Goal: Task Accomplishment & Management: Manage account settings

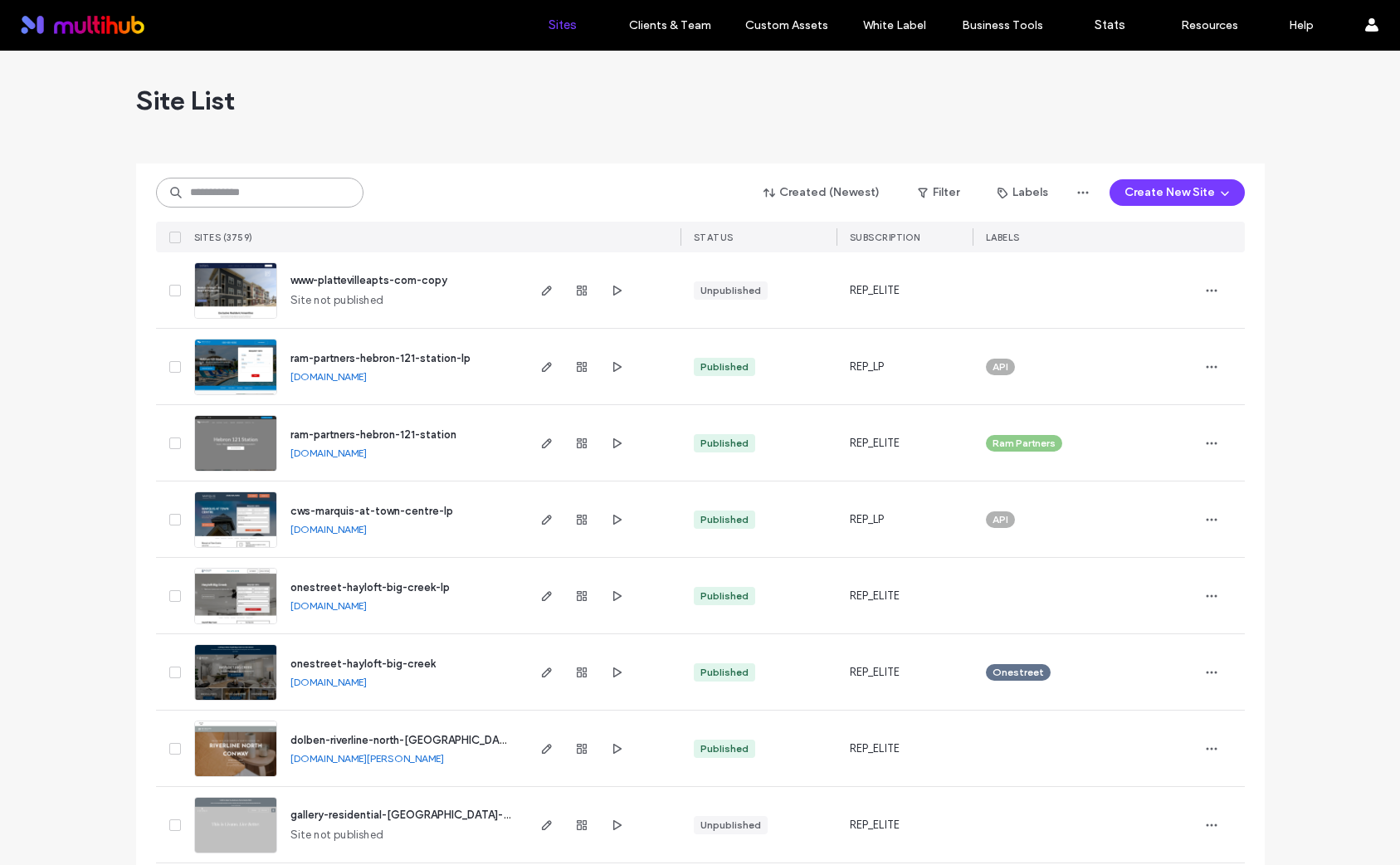
click at [200, 193] on input at bounding box center [260, 193] width 208 height 30
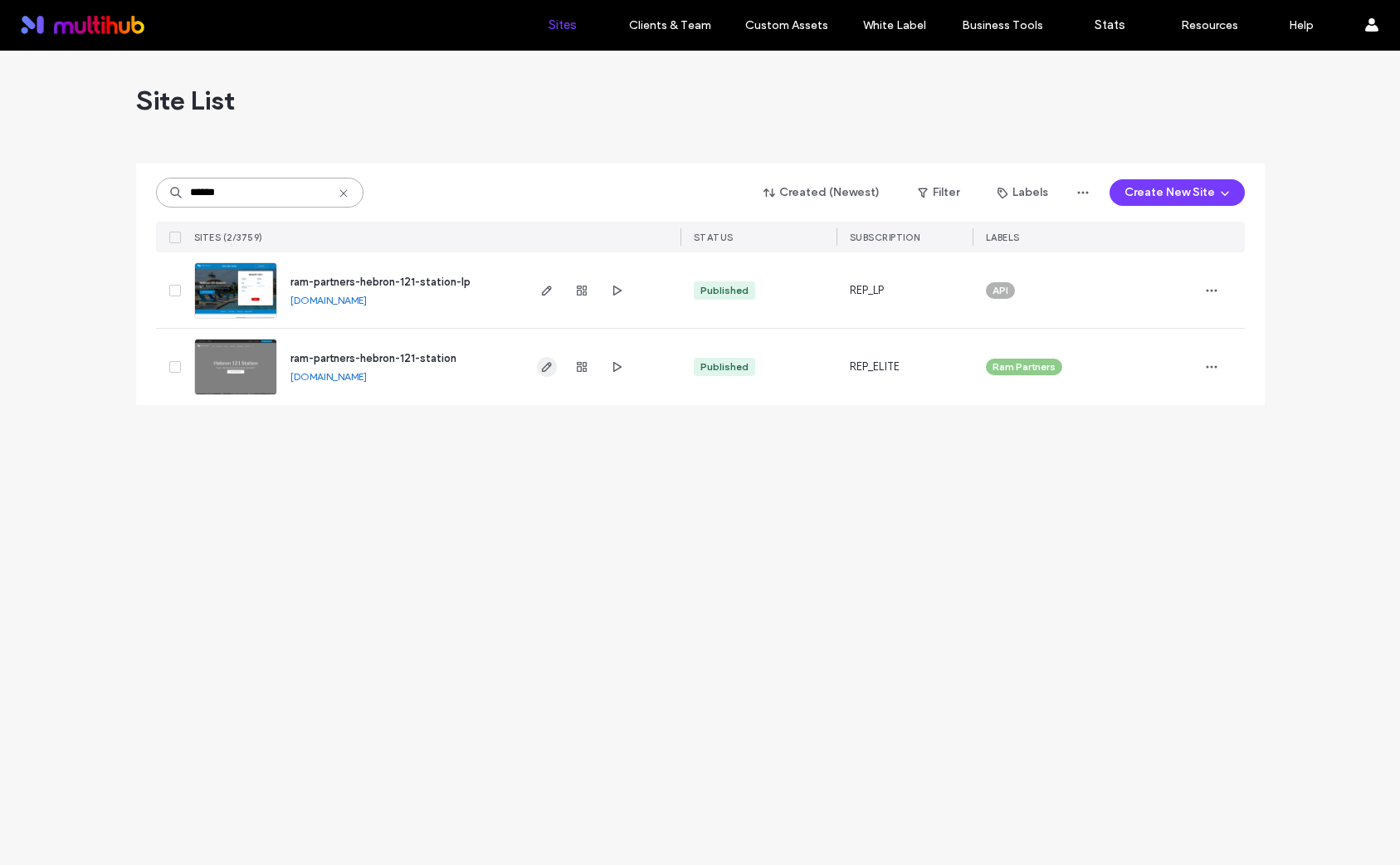
type input "******"
click at [549, 374] on span "button" at bounding box center [547, 367] width 20 height 20
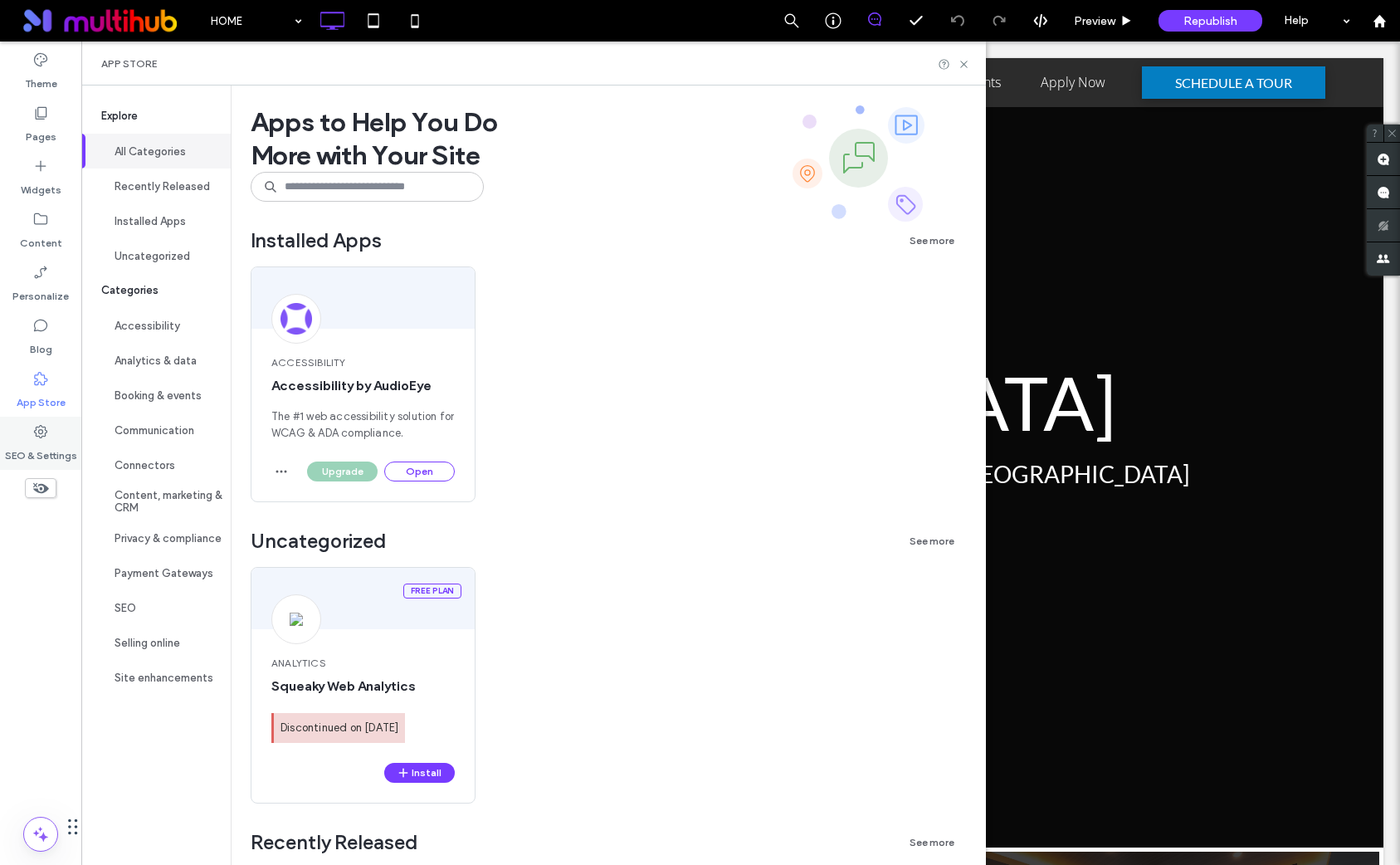
click at [47, 441] on label "SEO & Settings" at bounding box center [41, 451] width 72 height 23
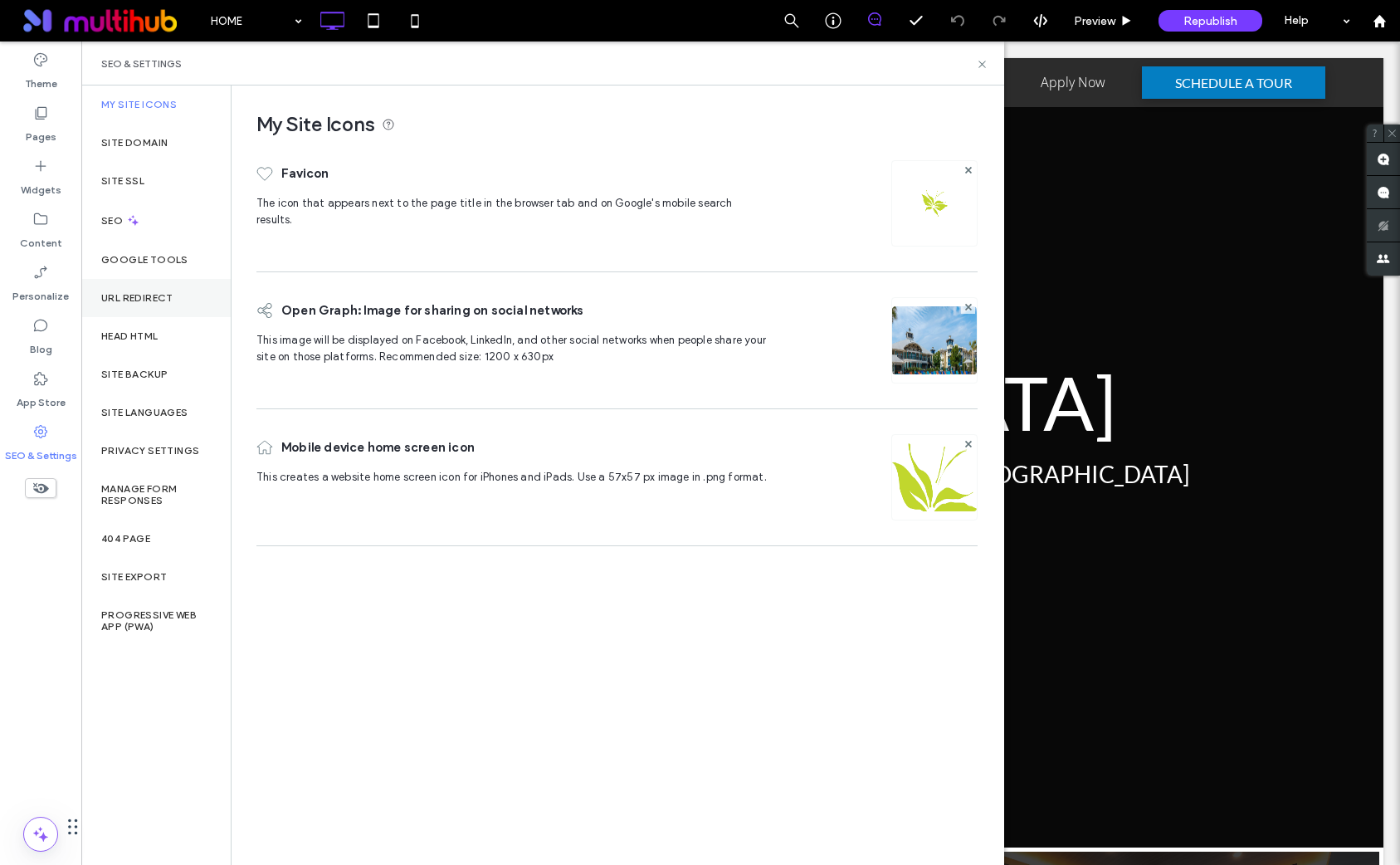
click at [158, 307] on div "URL Redirect" at bounding box center [156, 298] width 150 height 38
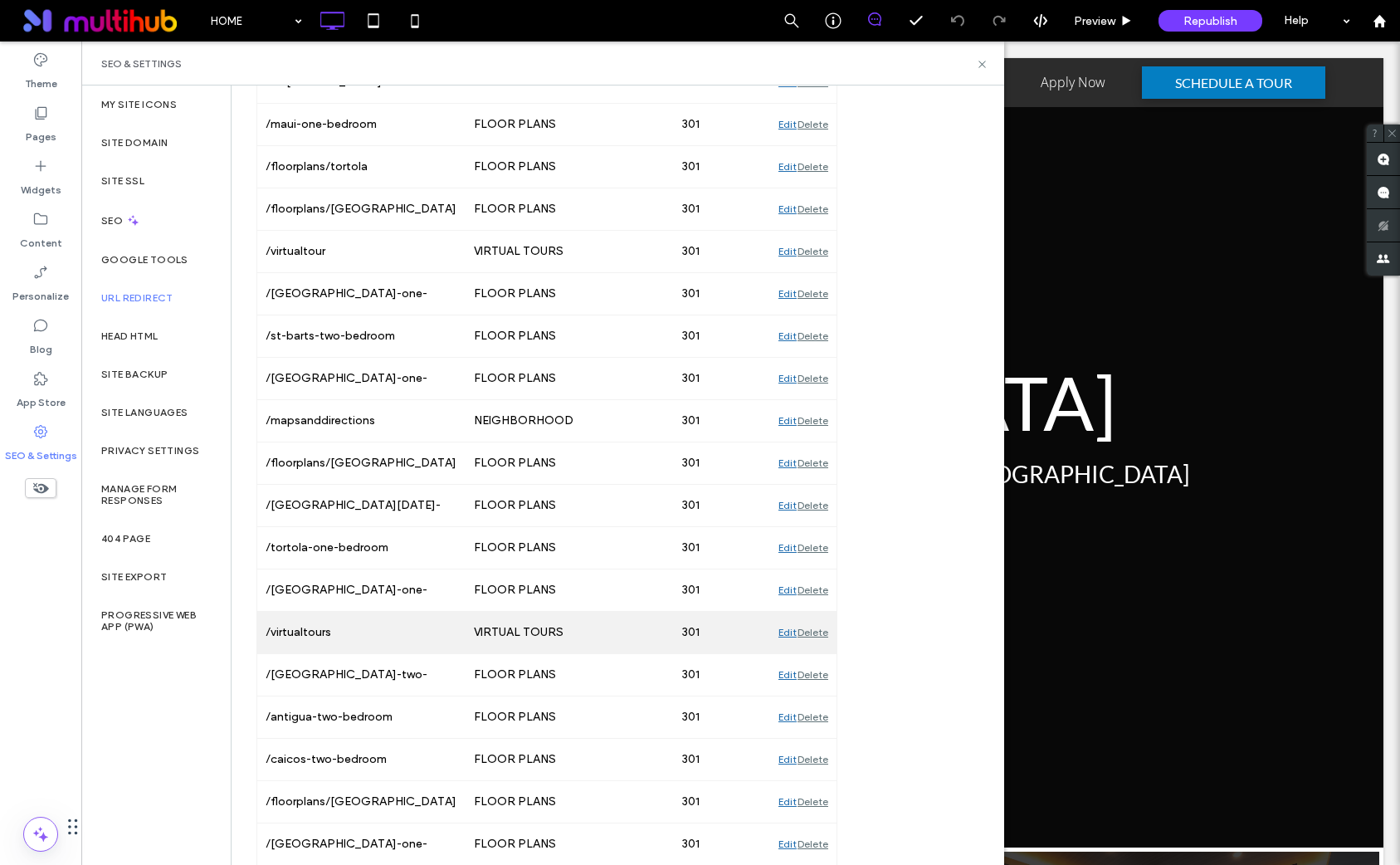
scroll to position [1892, 0]
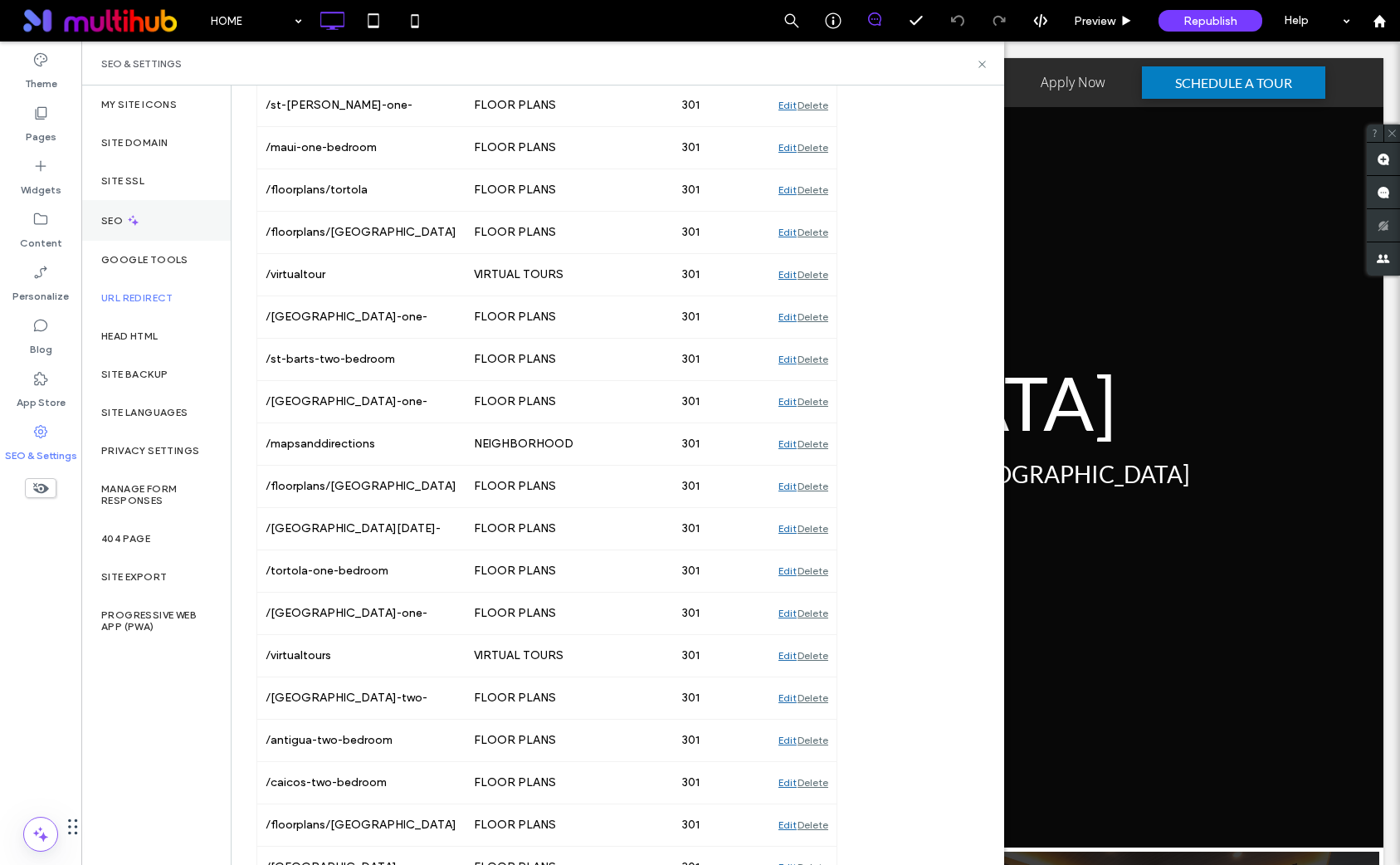
click at [132, 224] on icon at bounding box center [133, 221] width 14 height 14
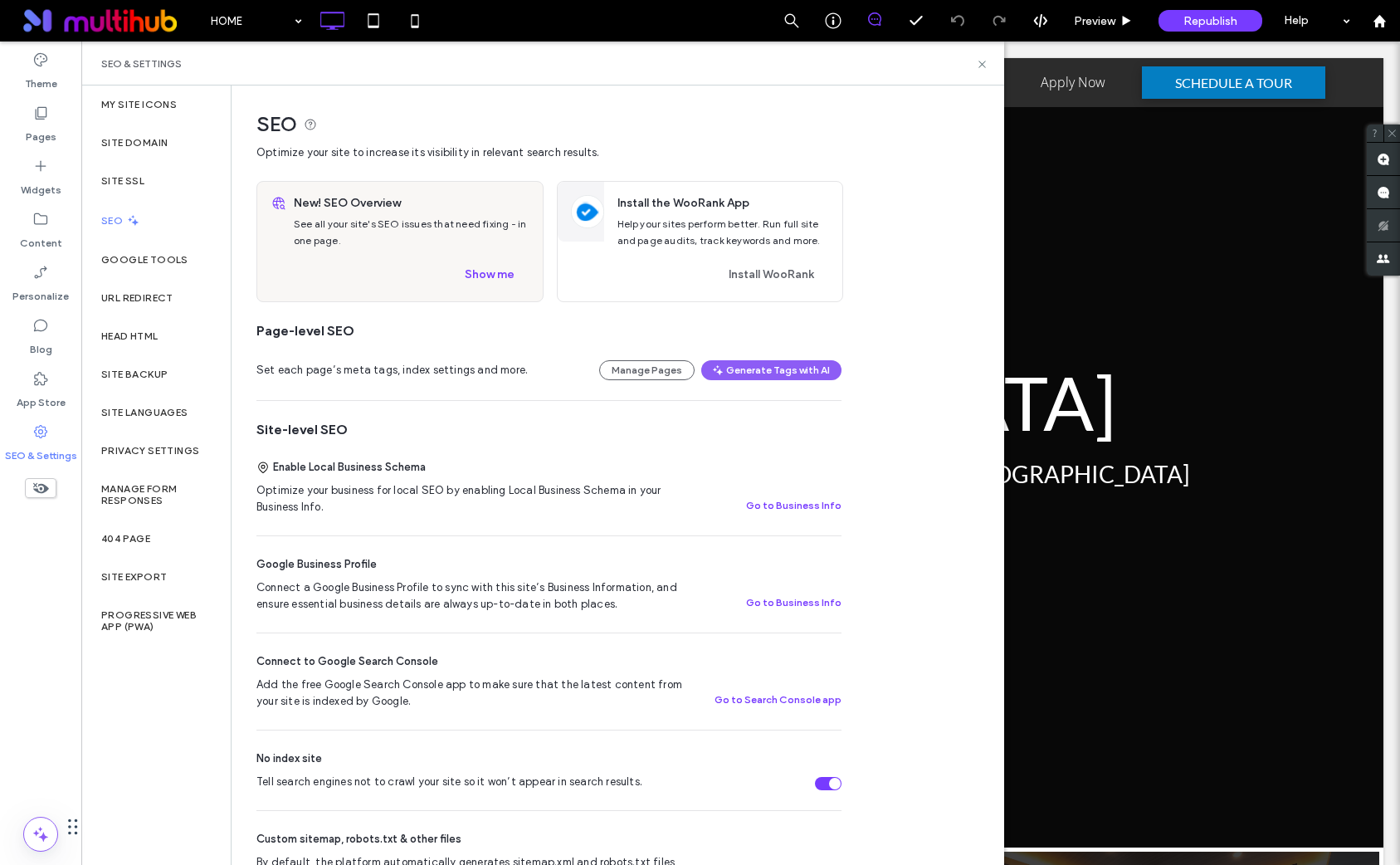
click at [441, 346] on div "Set each page’s meta tags, index settings and more. Manage Pages Generate Tags …" at bounding box center [549, 371] width 585 height 60
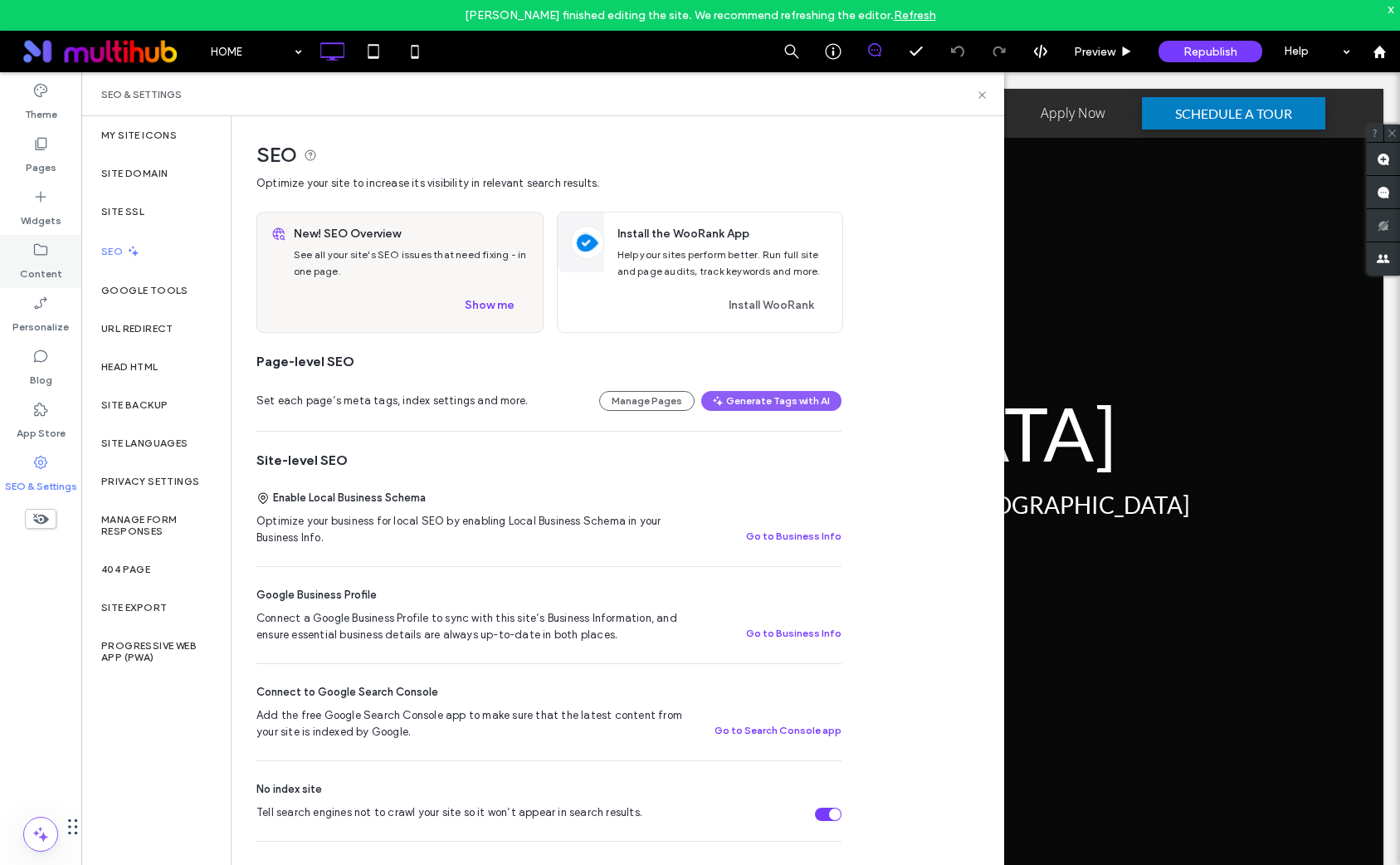
click at [54, 254] on div "Content" at bounding box center [40, 261] width 81 height 53
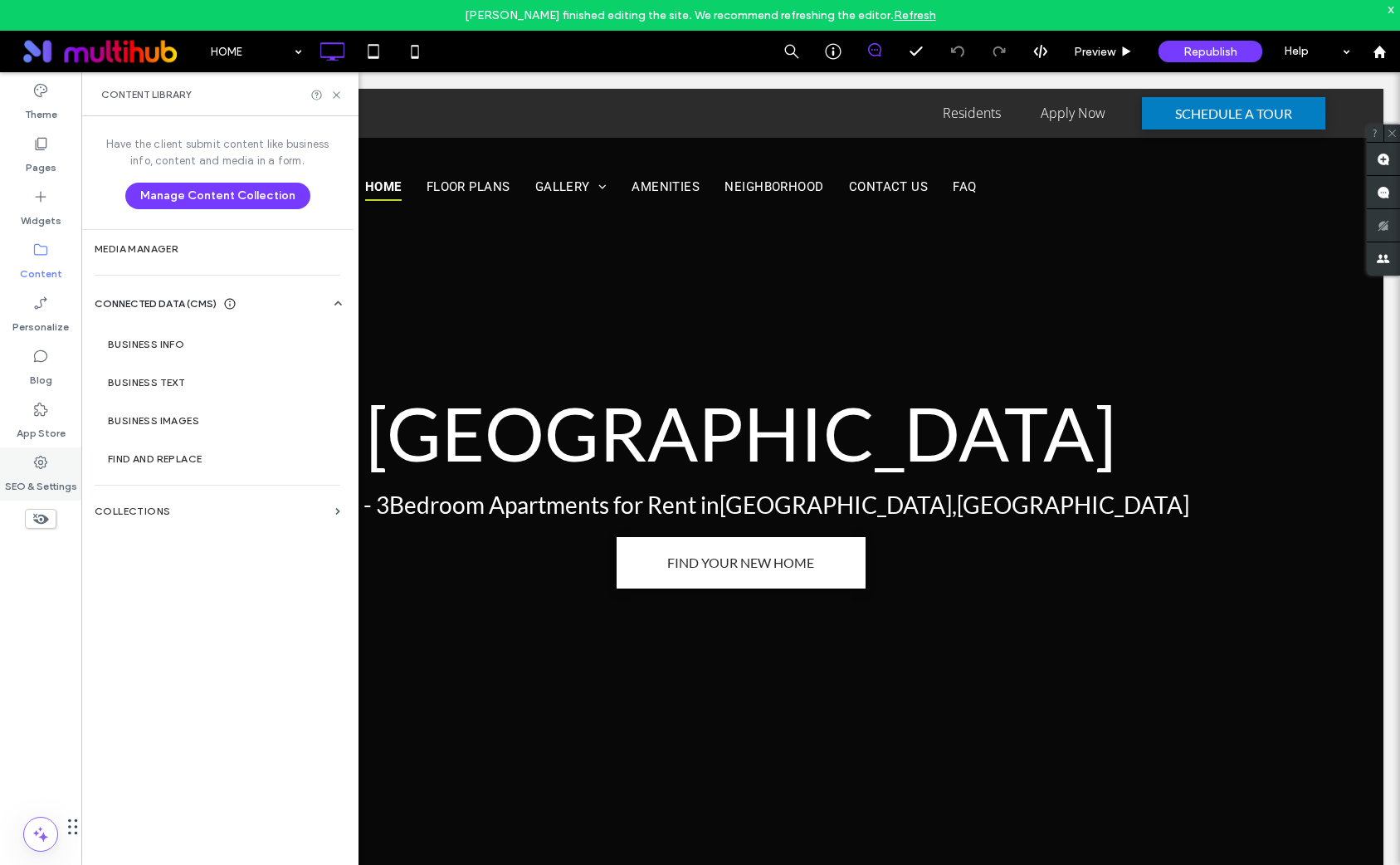
click at [52, 466] on div "SEO & Settings" at bounding box center [40, 473] width 81 height 53
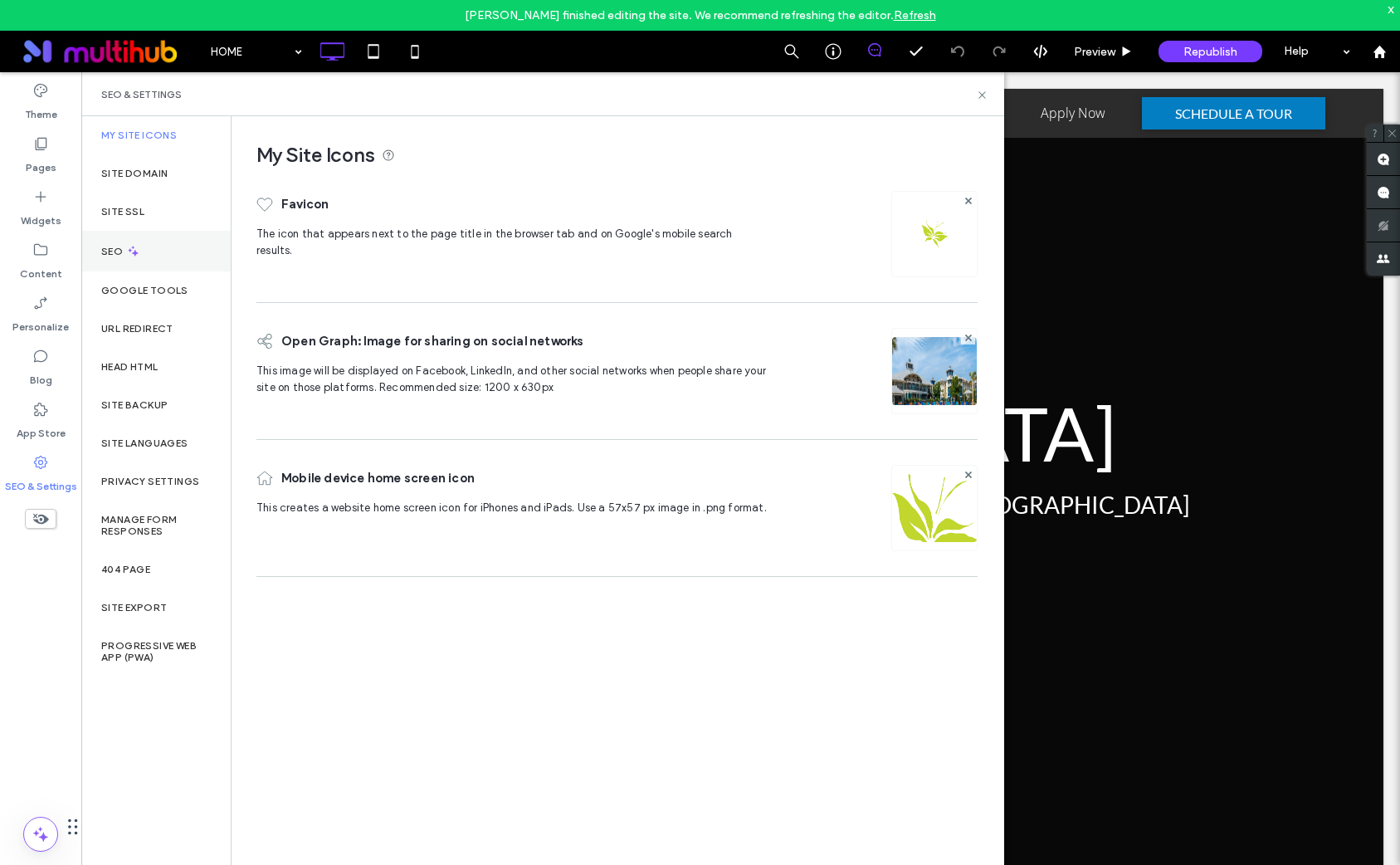
click at [113, 264] on div "SEO" at bounding box center [156, 251] width 150 height 41
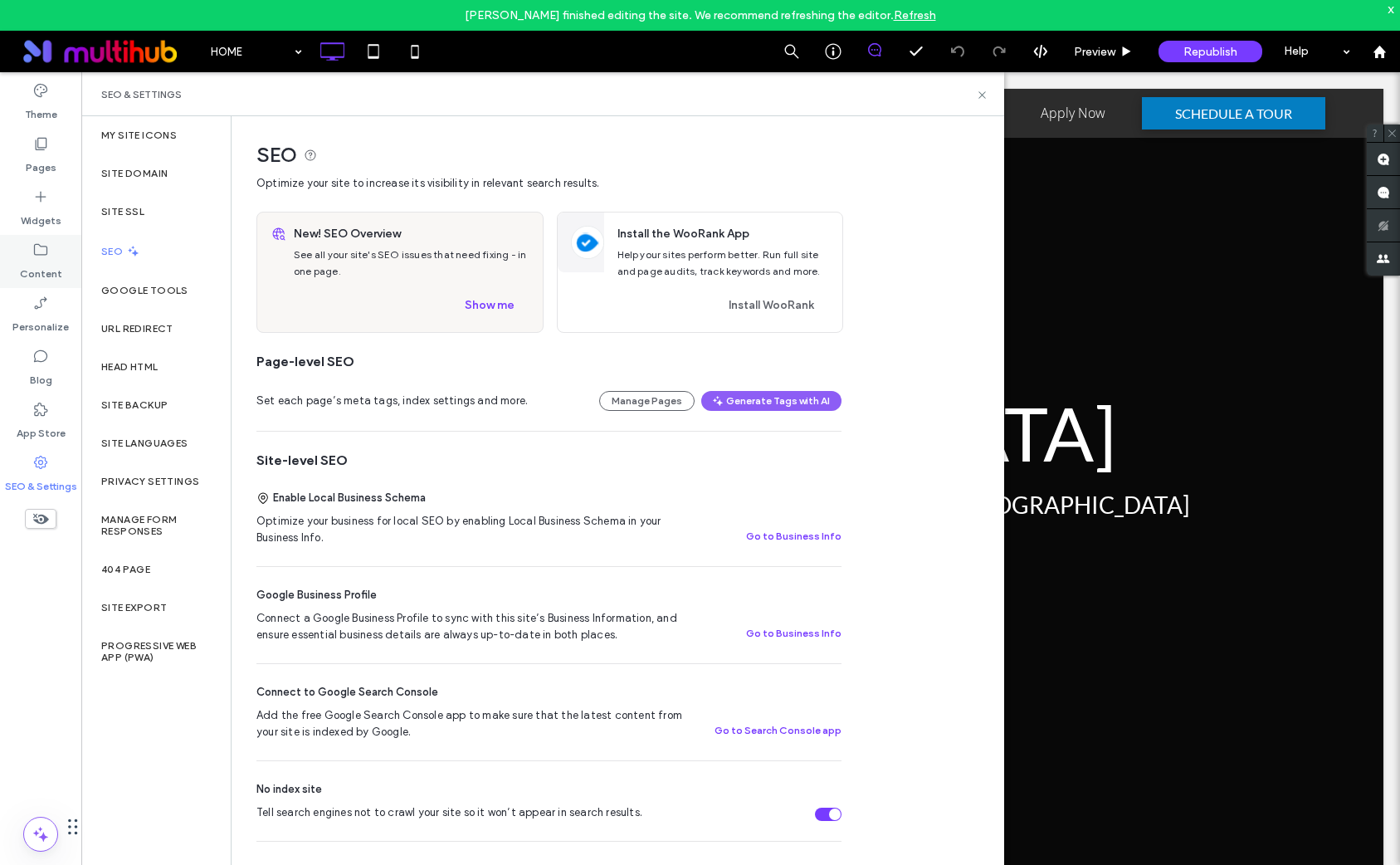
click at [34, 261] on label "Content" at bounding box center [41, 270] width 42 height 23
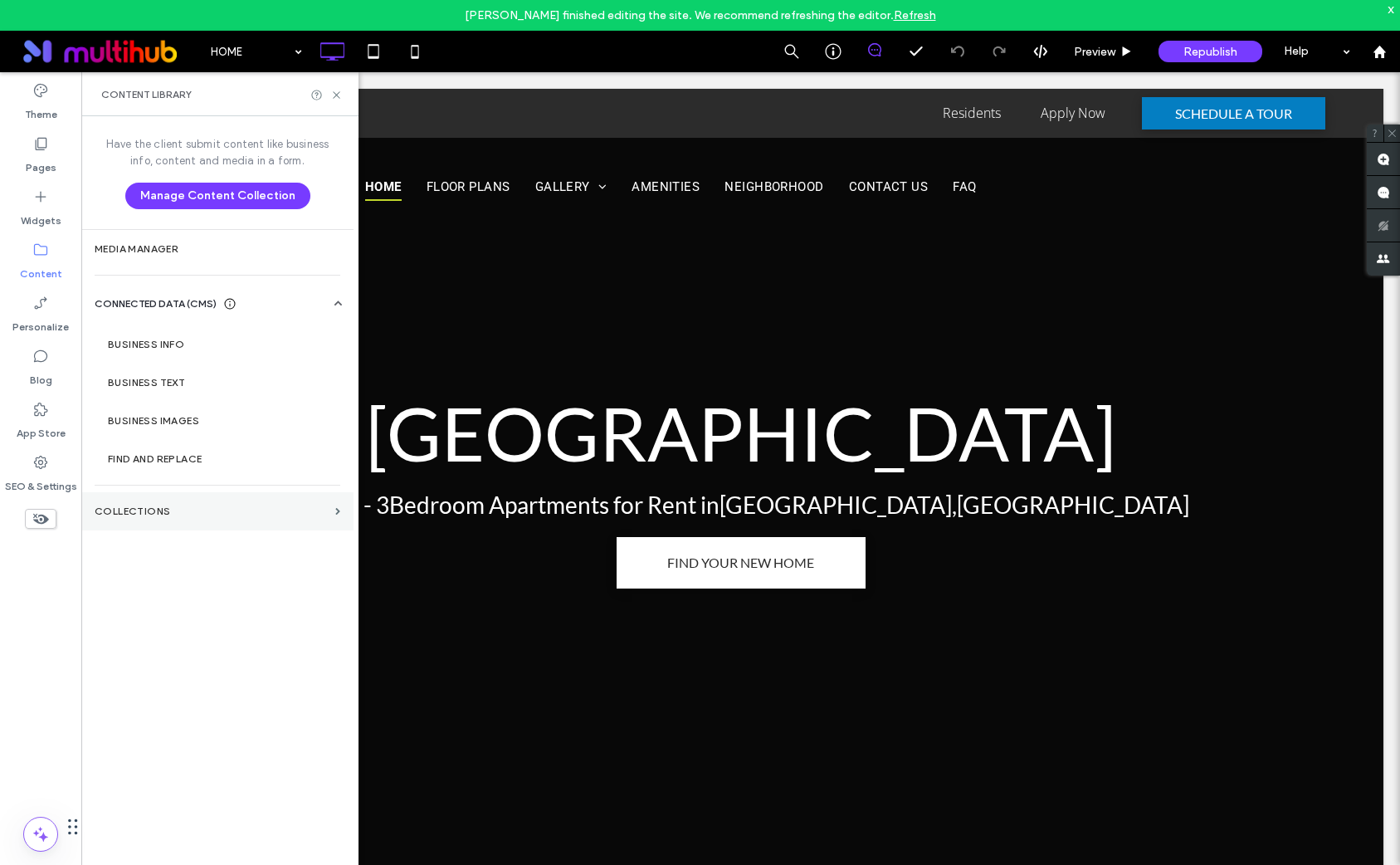
click at [164, 505] on label "Collections" at bounding box center [212, 511] width 234 height 12
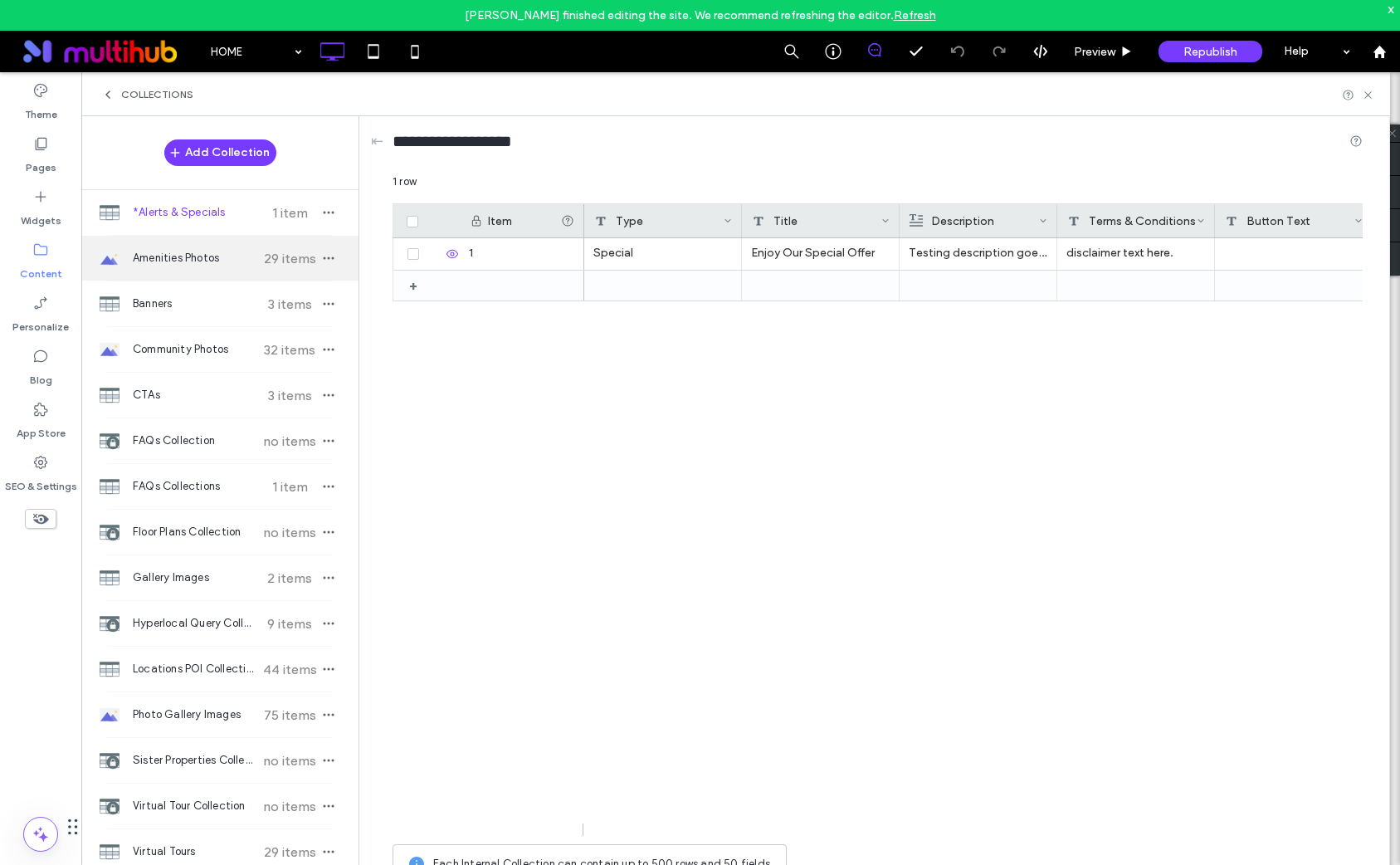
click at [225, 254] on span "Amenities Photos" at bounding box center [195, 258] width 124 height 17
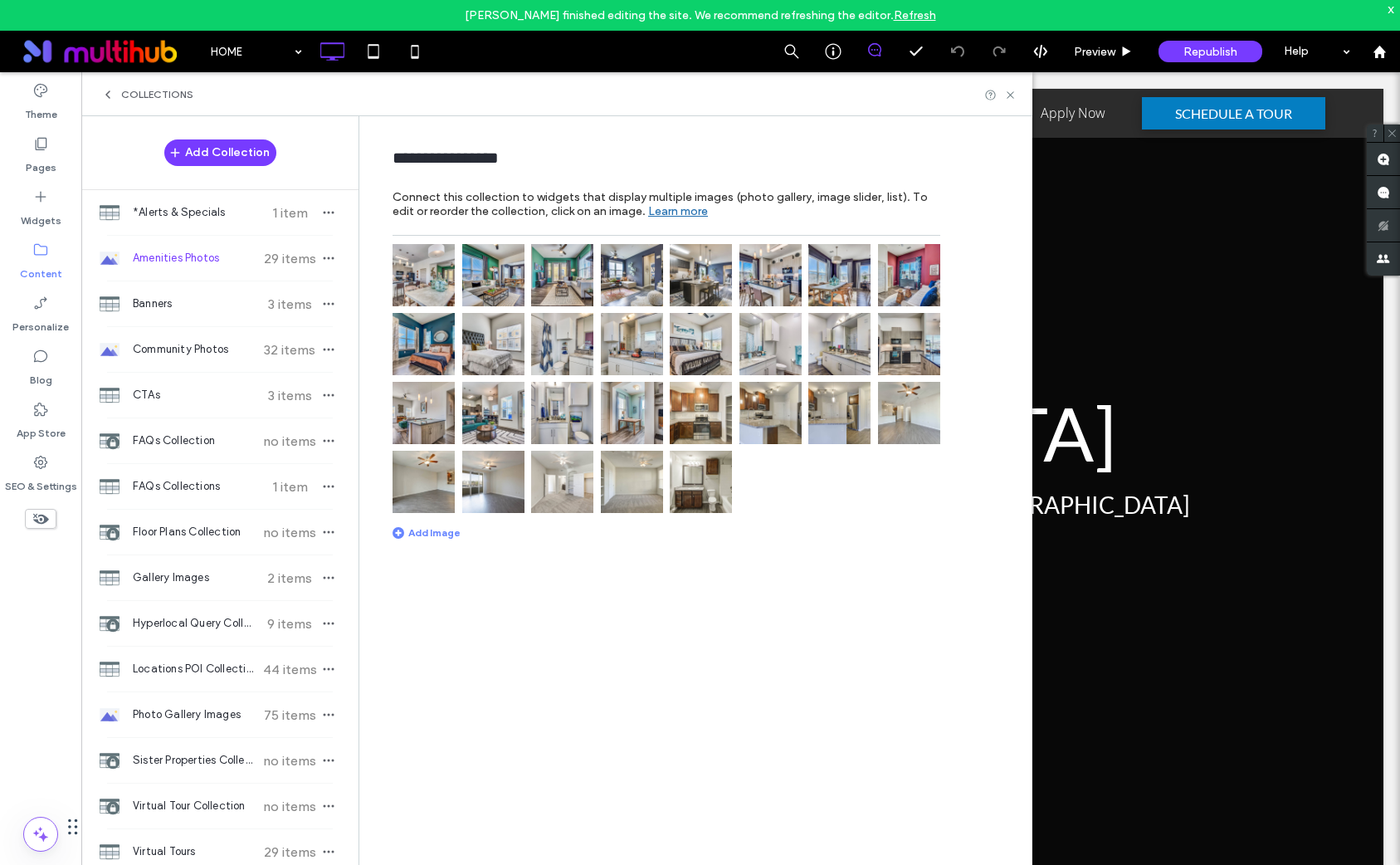
click at [701, 492] on img at bounding box center [701, 481] width 62 height 62
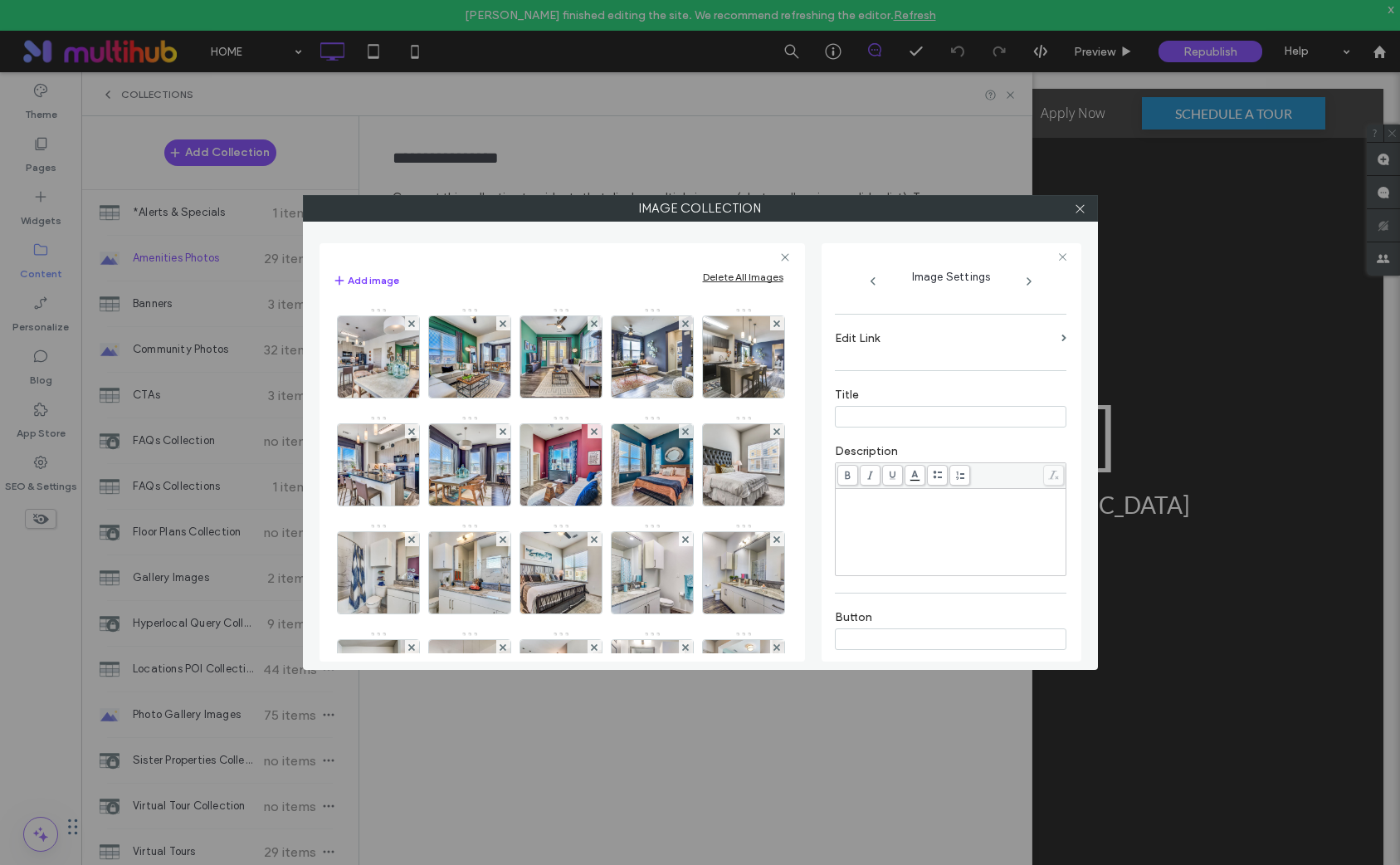
scroll to position [357, 0]
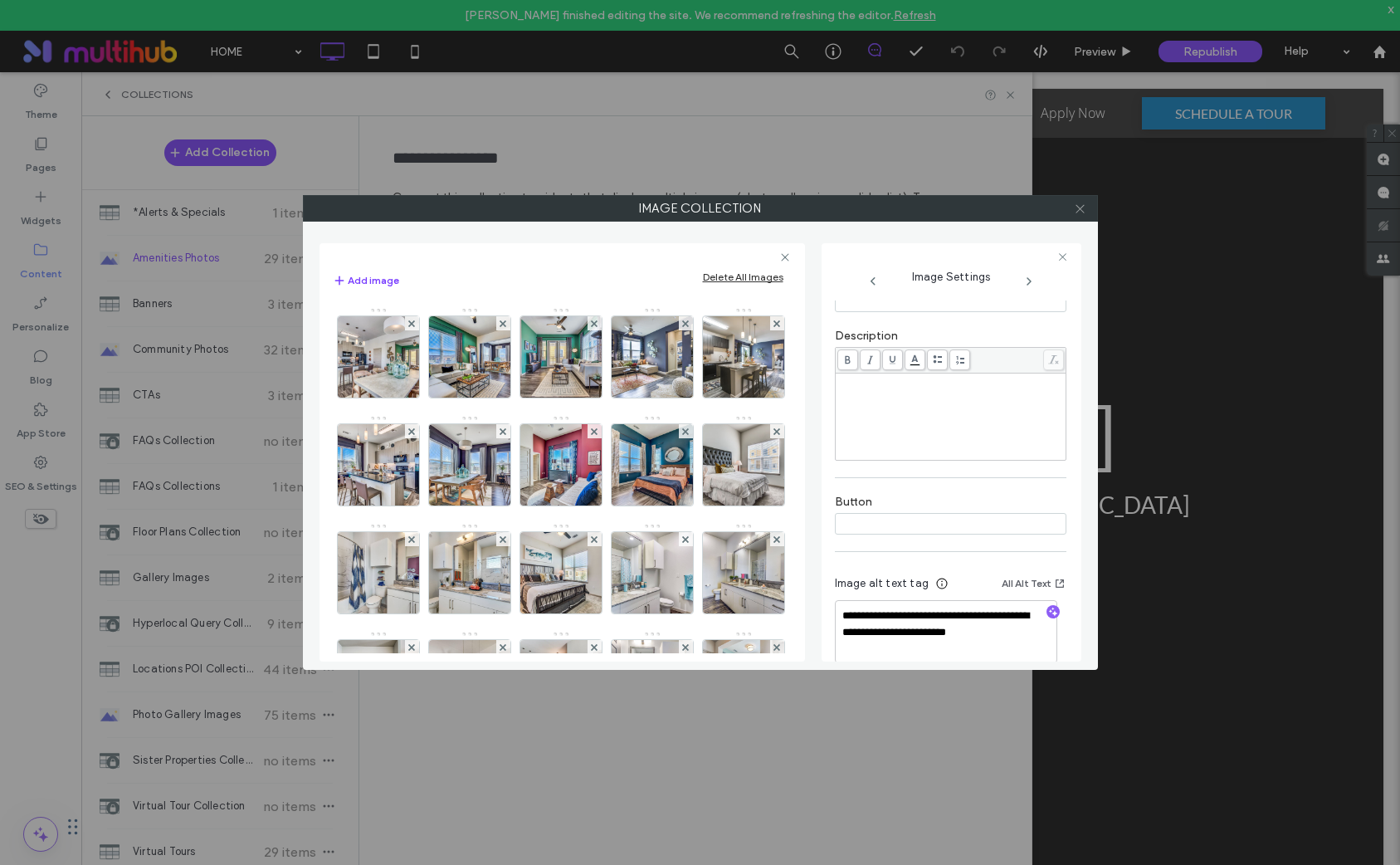
click at [1082, 213] on icon at bounding box center [1080, 209] width 12 height 12
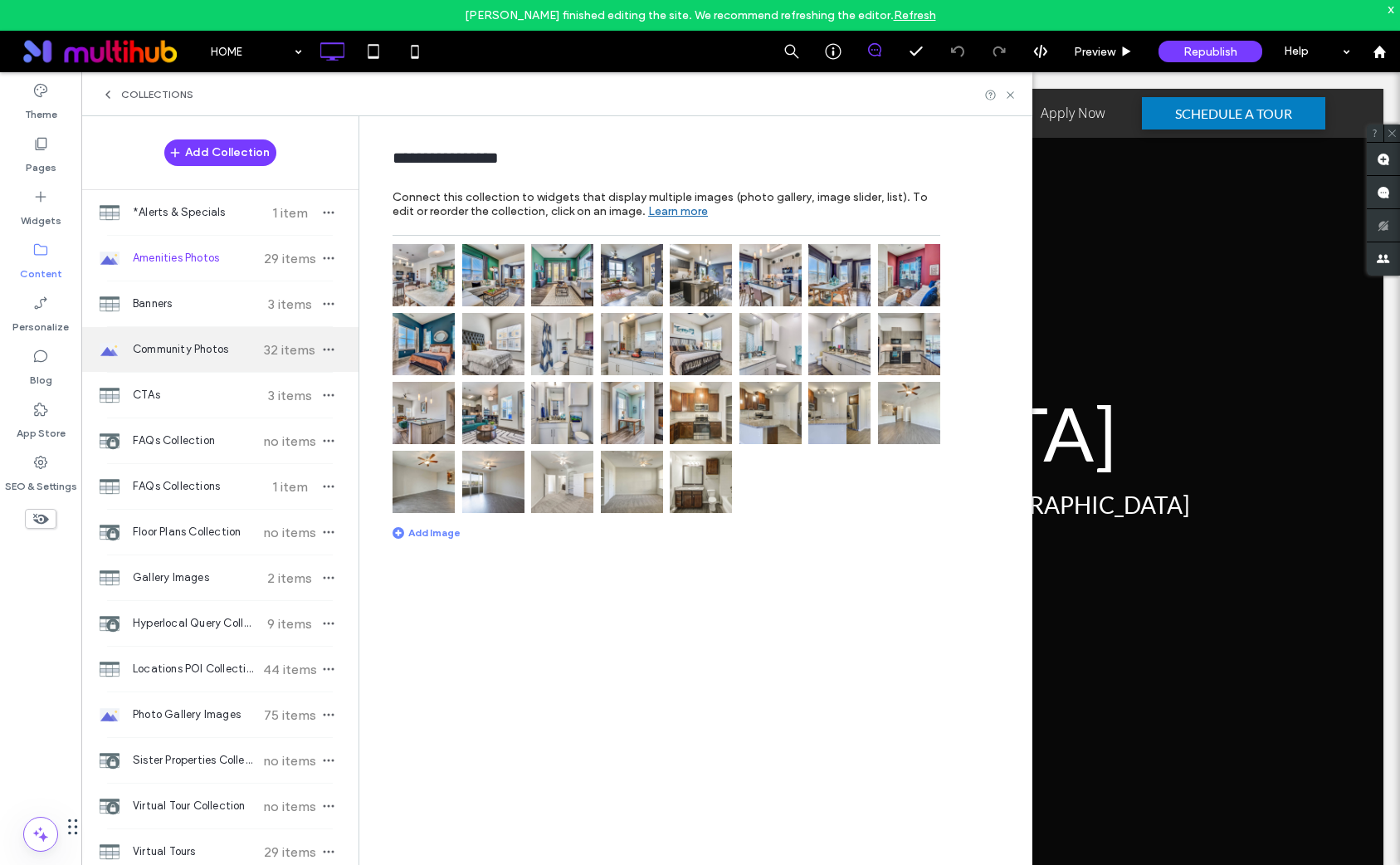
click at [220, 360] on div "Community Photos 32 items" at bounding box center [220, 350] width 278 height 45
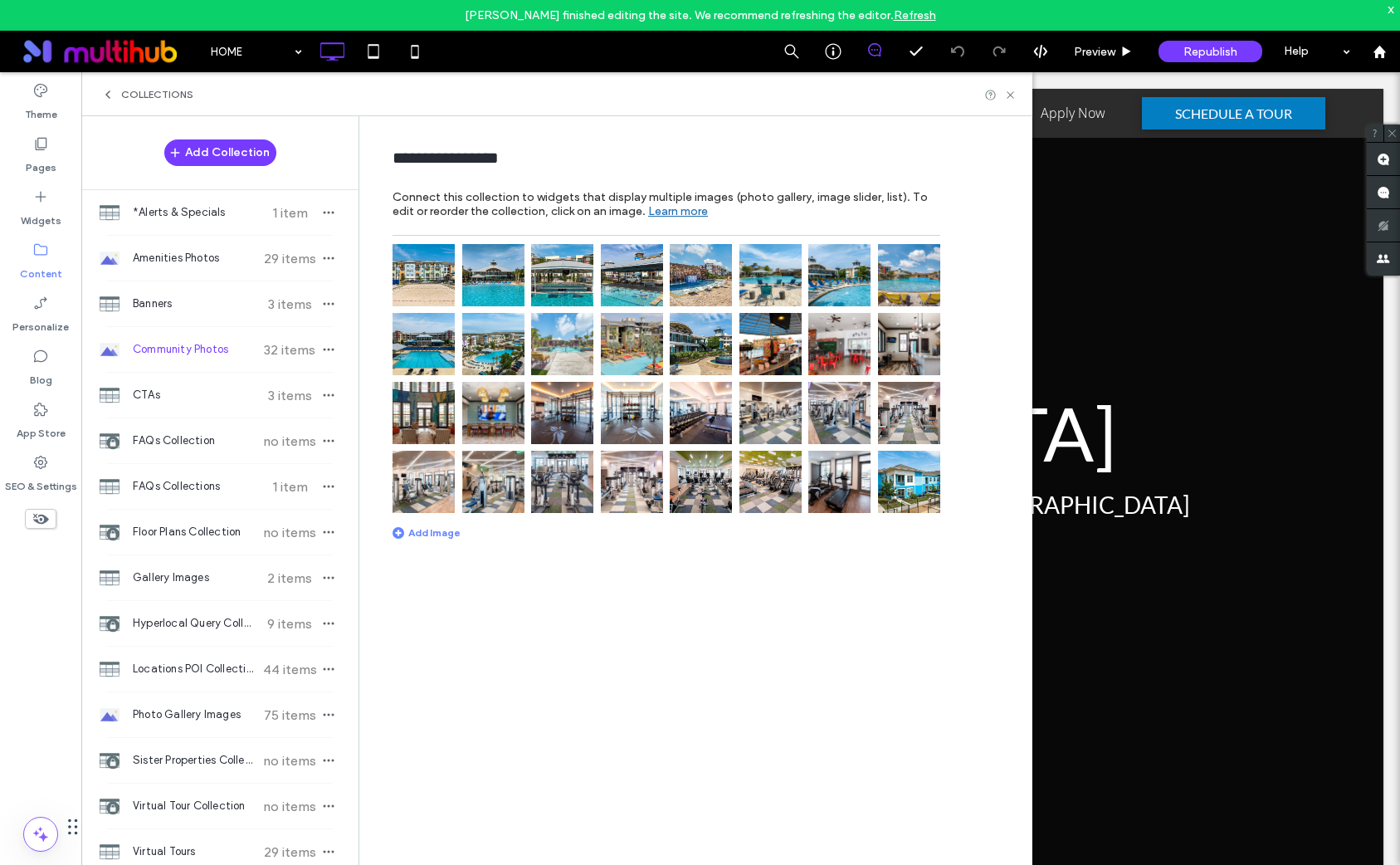
click at [437, 287] on img at bounding box center [423, 275] width 62 height 62
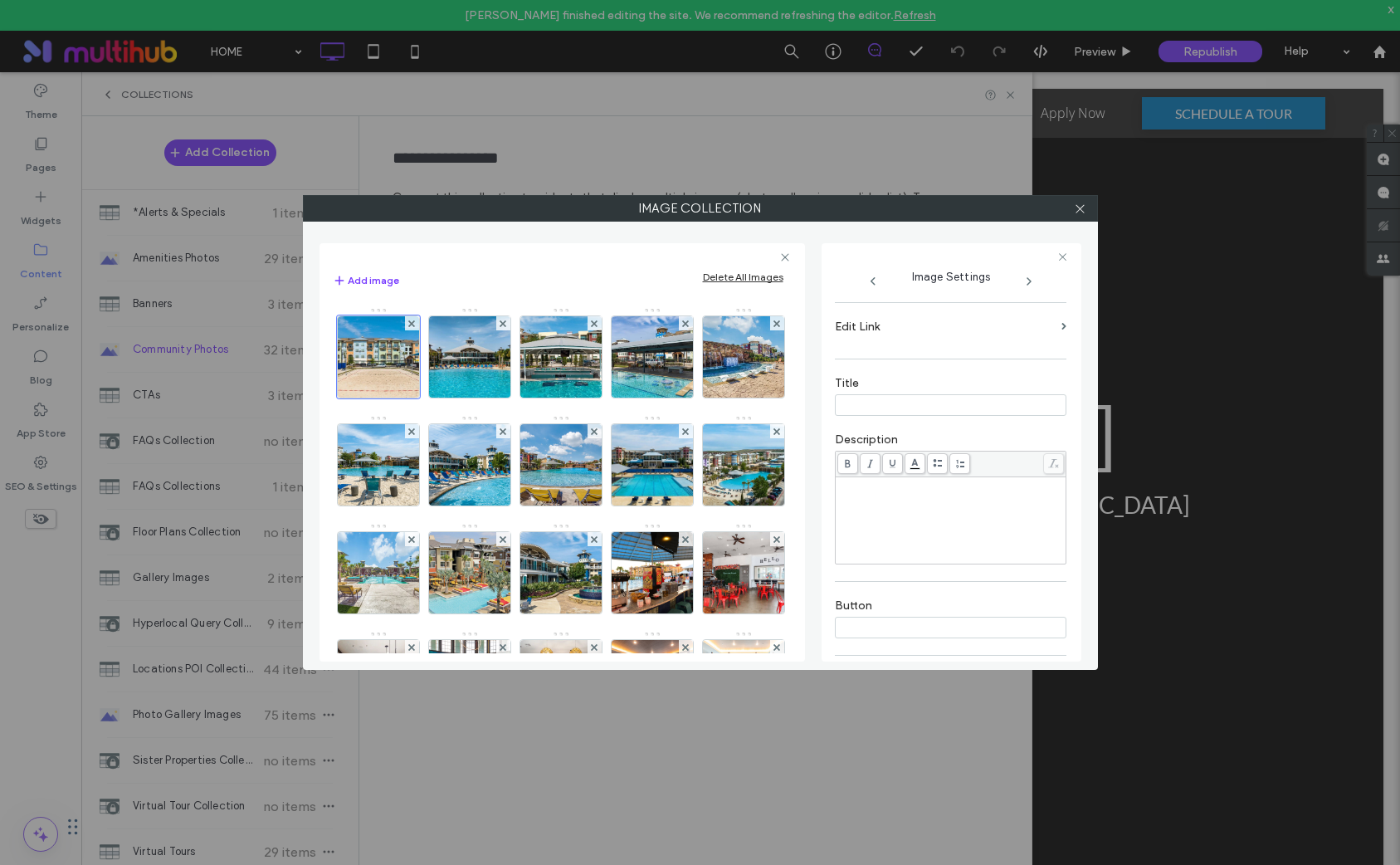
scroll to position [328, 0]
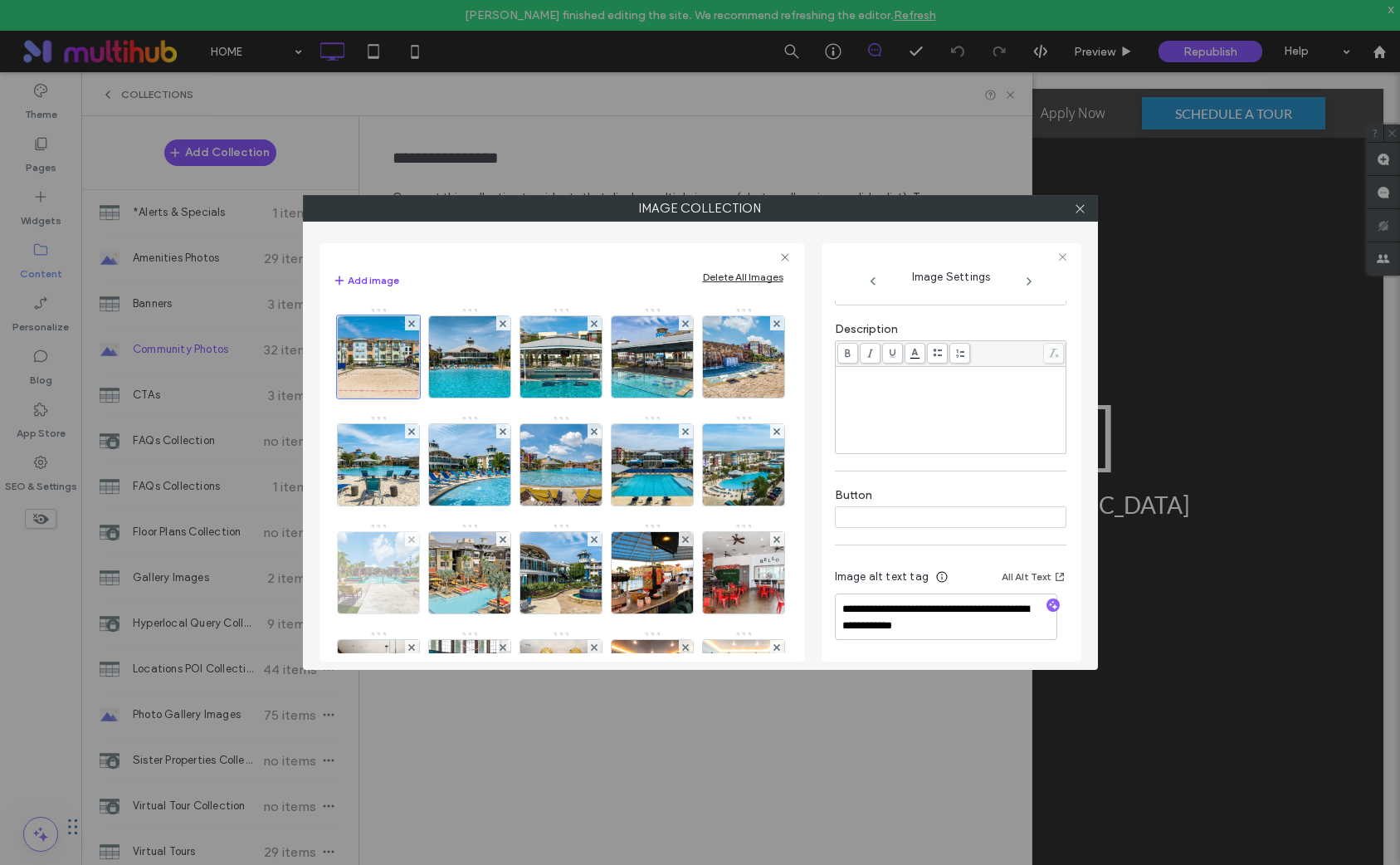
click at [439, 580] on img at bounding box center [378, 572] width 122 height 81
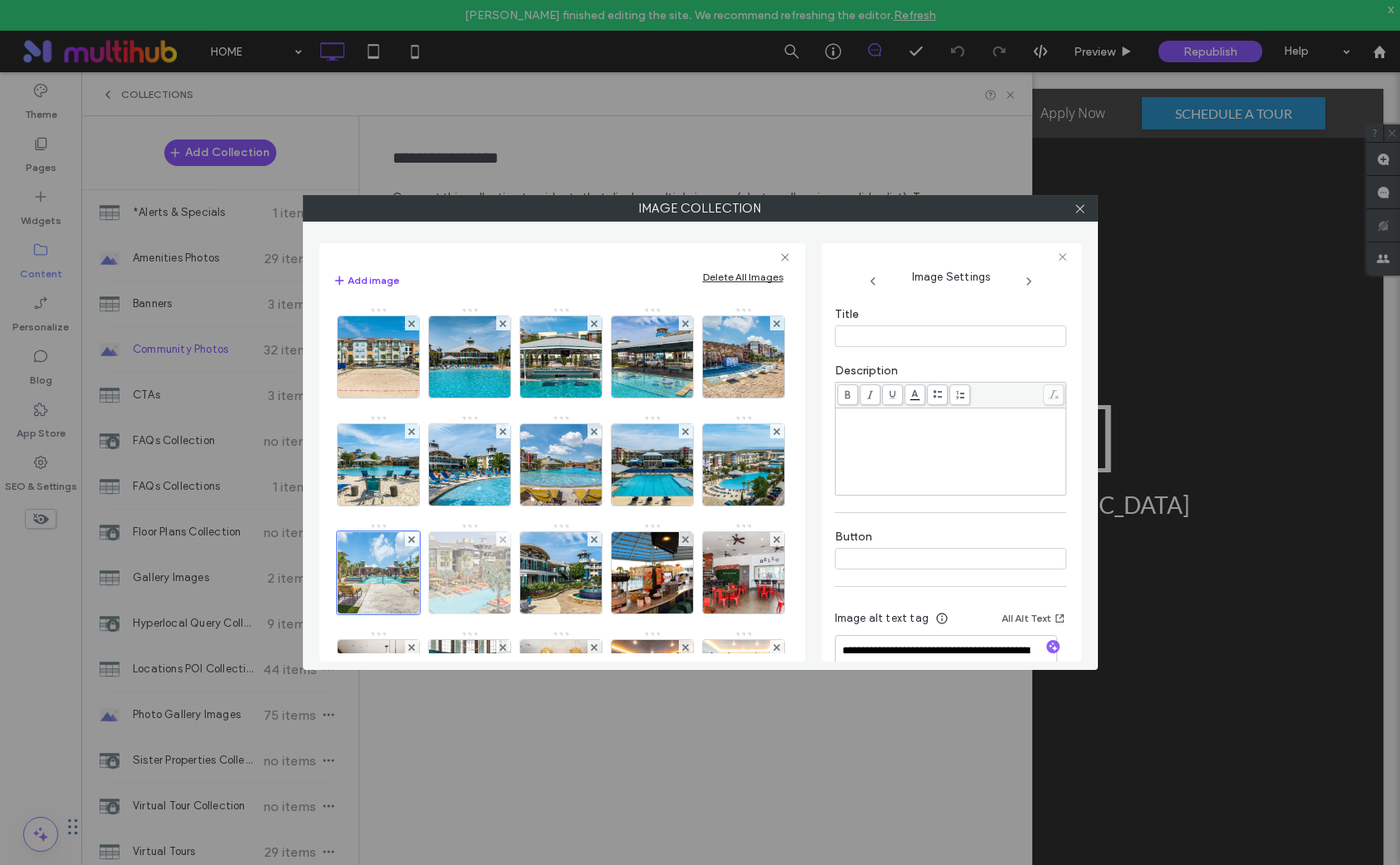
click at [530, 577] on img at bounding box center [469, 572] width 122 height 81
click at [1082, 210] on use at bounding box center [1079, 208] width 8 height 8
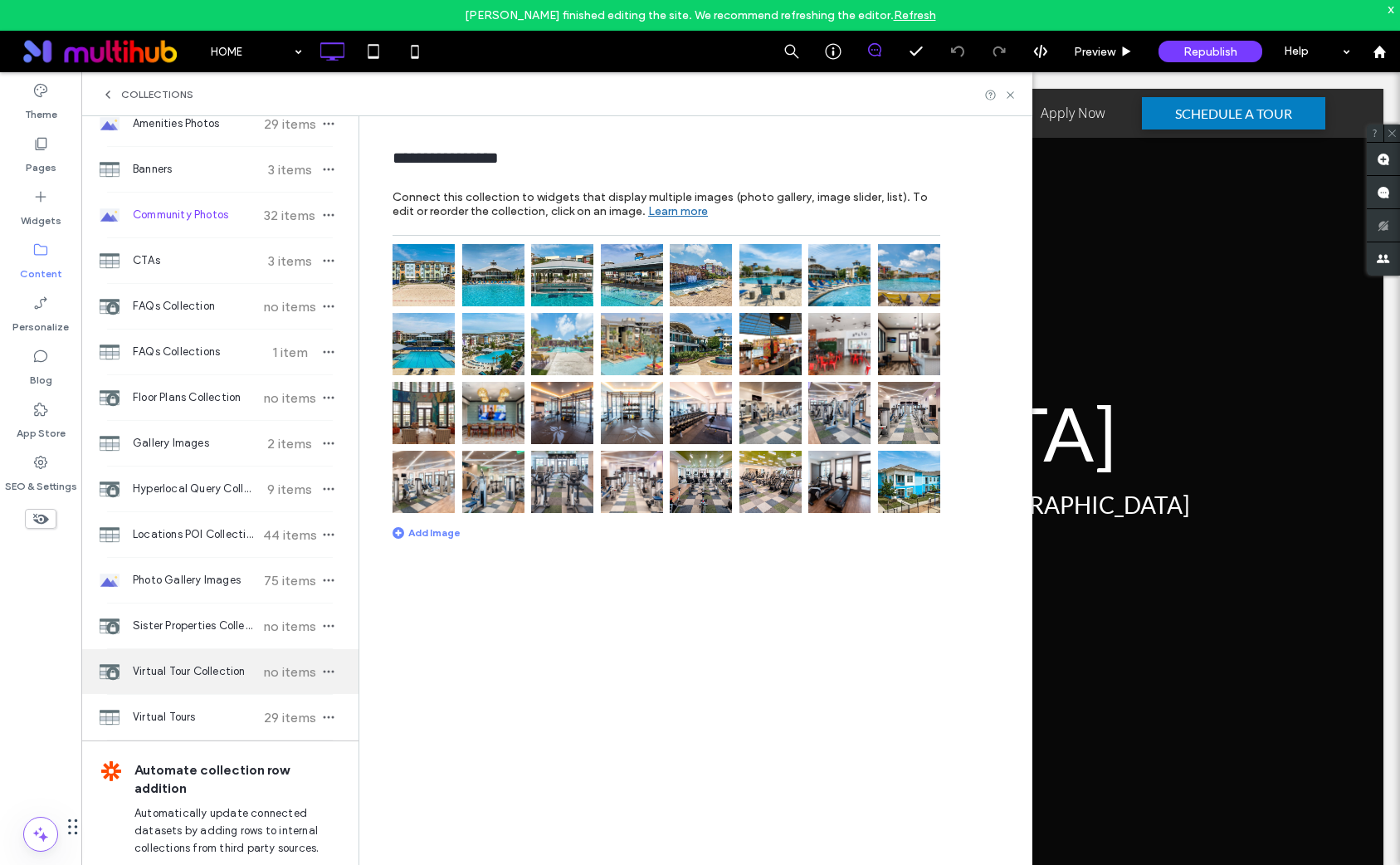
scroll to position [152, 0]
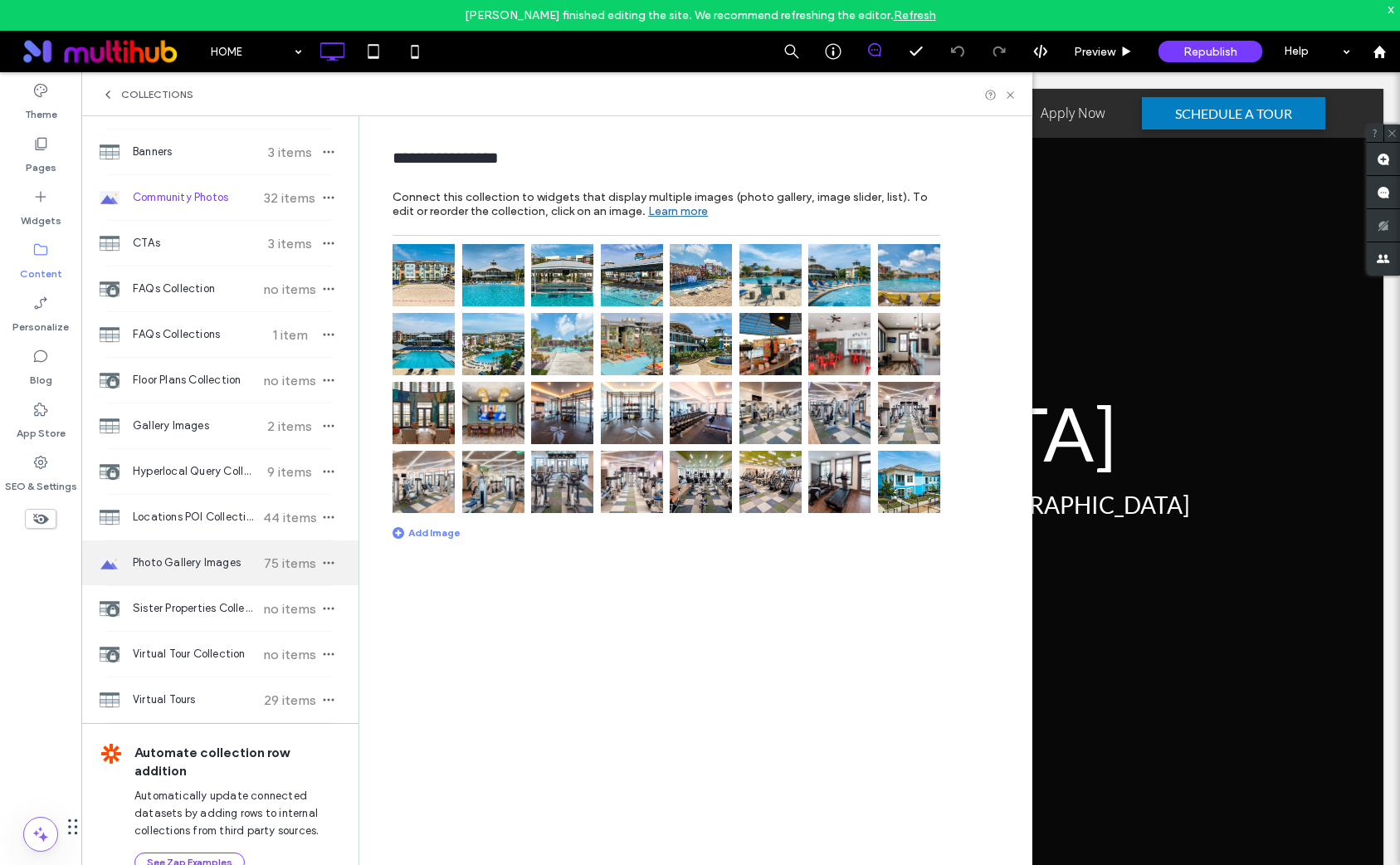
click at [217, 566] on span "Photo Gallery Images" at bounding box center [195, 562] width 124 height 17
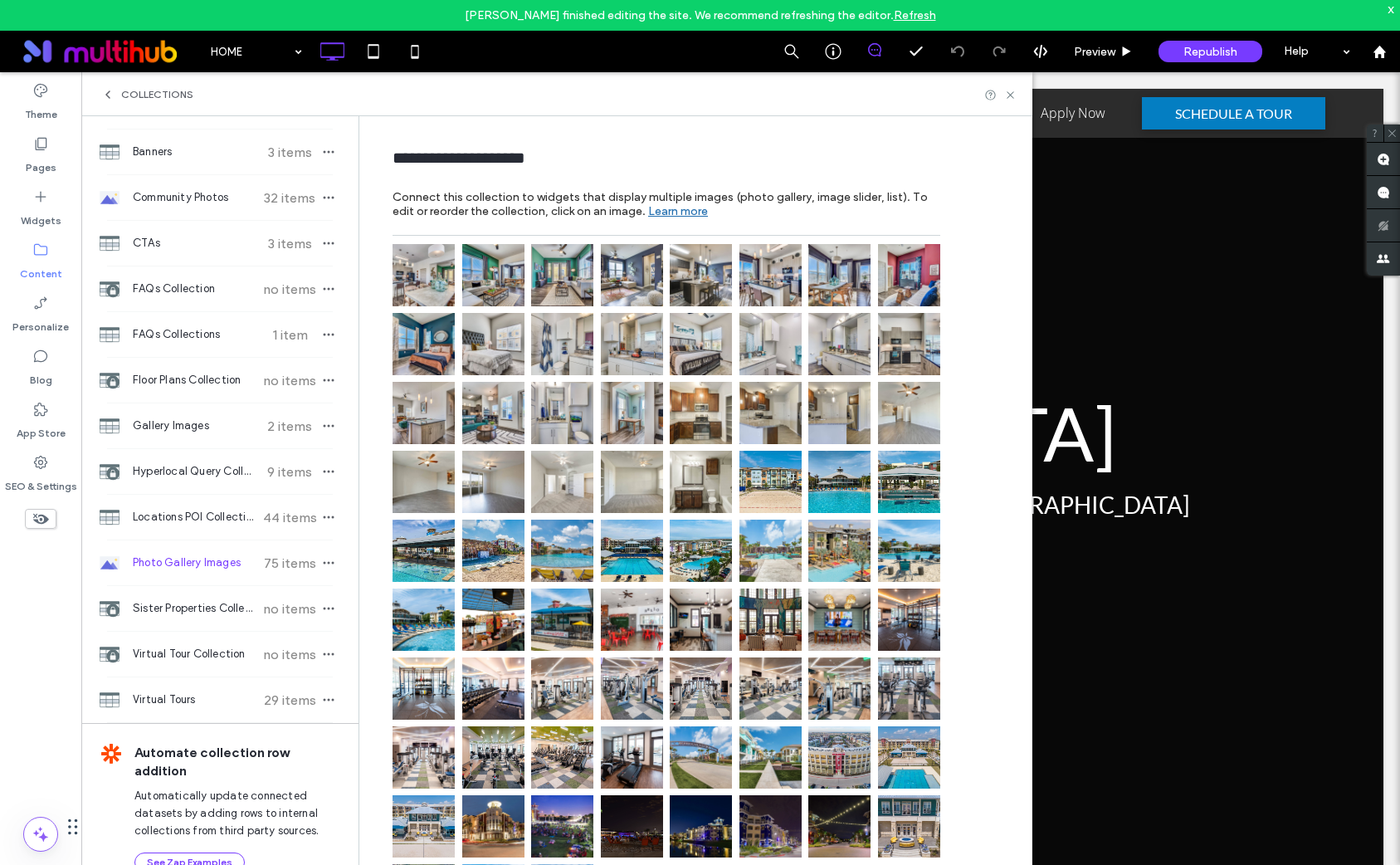
click at [760, 491] on img at bounding box center [771, 481] width 62 height 62
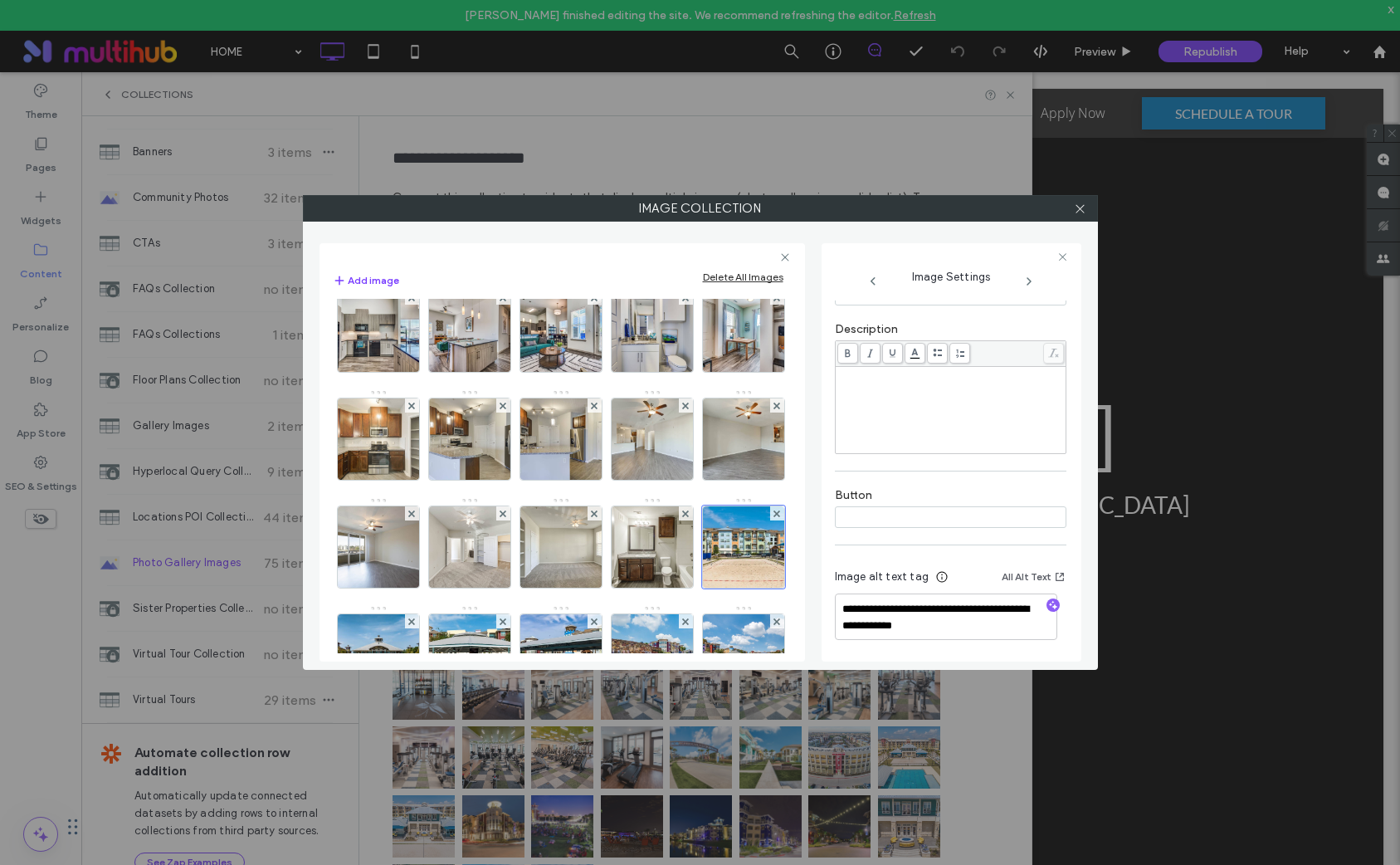
scroll to position [462, 0]
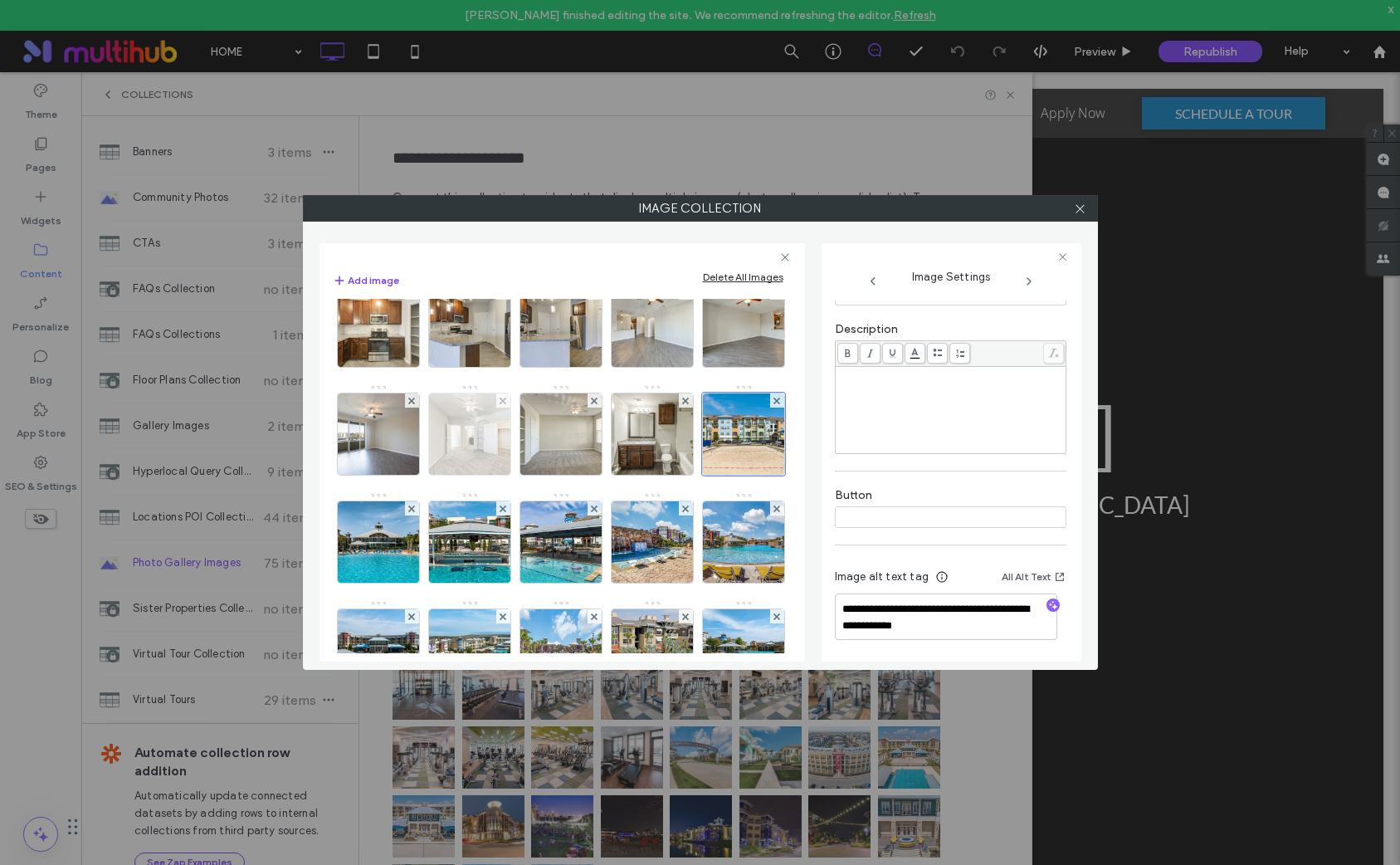
click at [530, 474] on img at bounding box center [469, 433] width 122 height 81
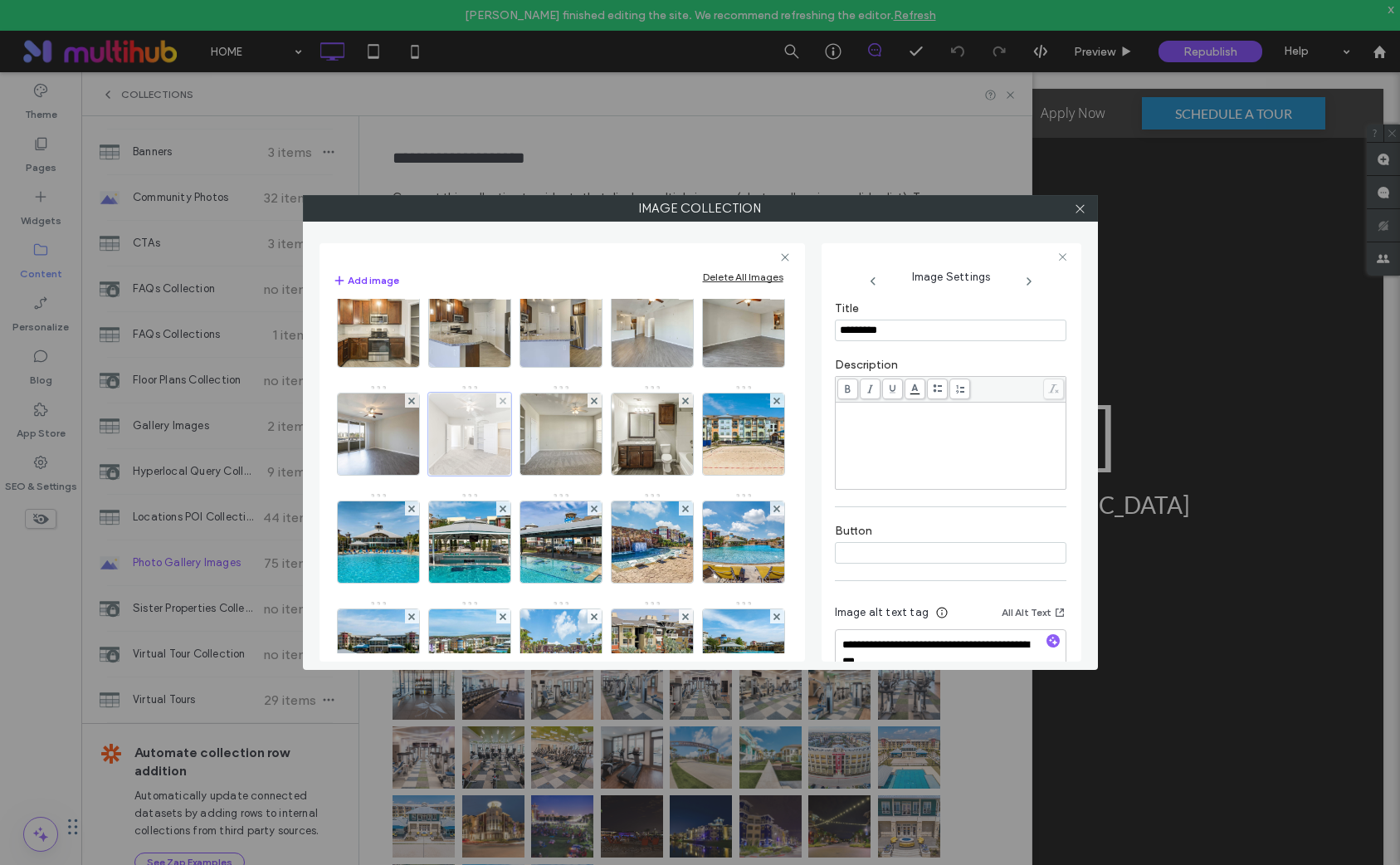
scroll to position [323, 0]
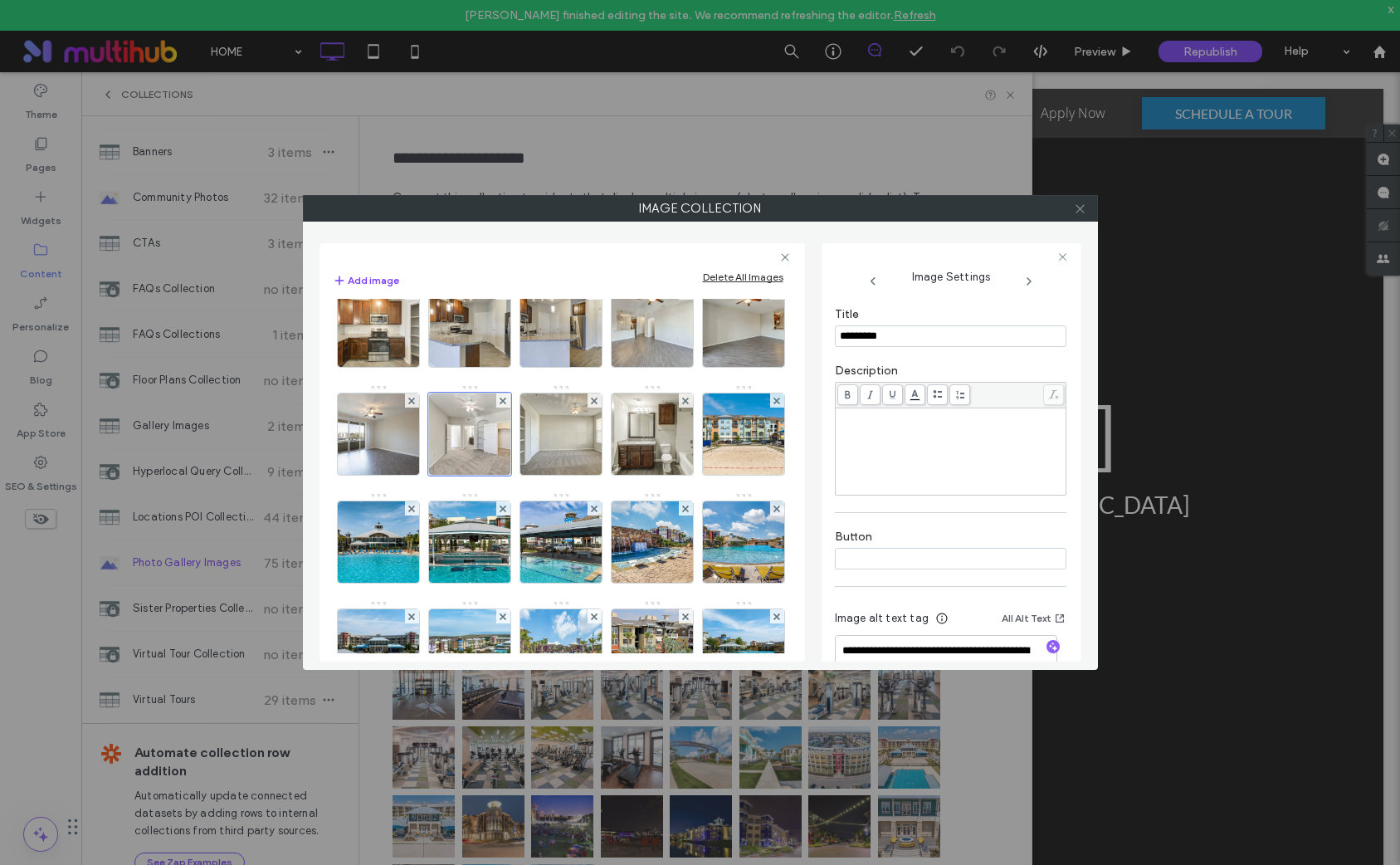
click at [1078, 214] on icon at bounding box center [1080, 209] width 12 height 12
